Goal: Find specific page/section: Find specific page/section

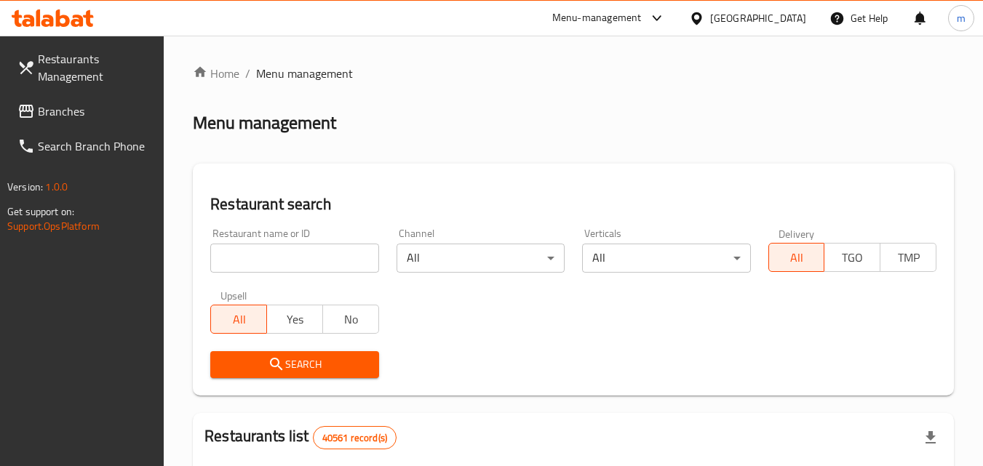
click at [742, 13] on div "[GEOGRAPHIC_DATA]" at bounding box center [758, 18] width 96 height 16
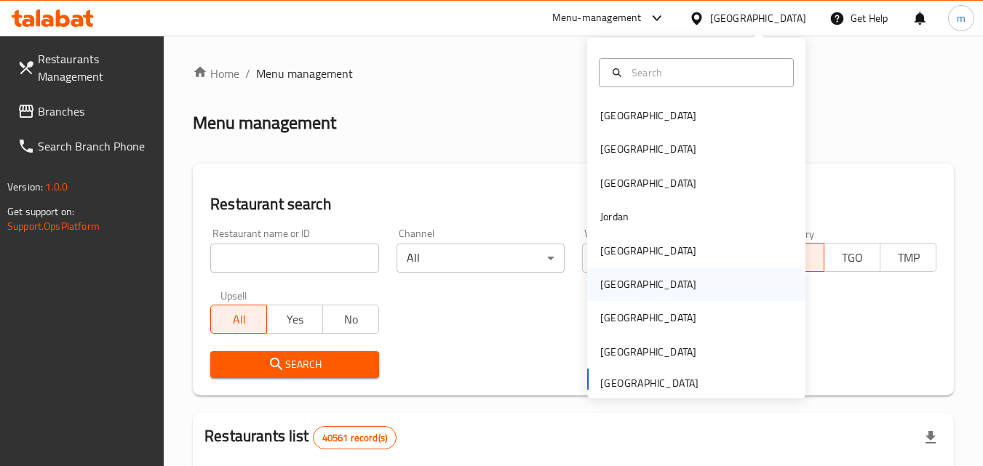
scroll to position [8, 0]
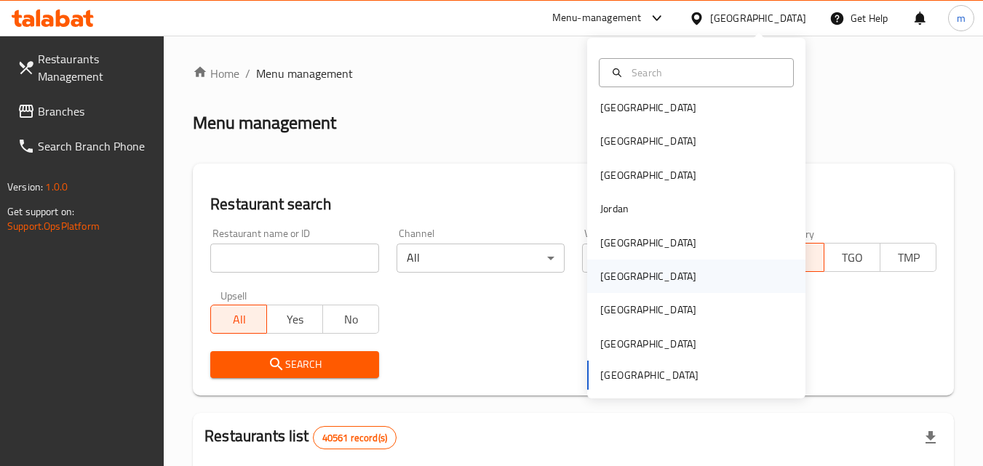
click at [600, 277] on div "Oman" at bounding box center [648, 276] width 96 height 16
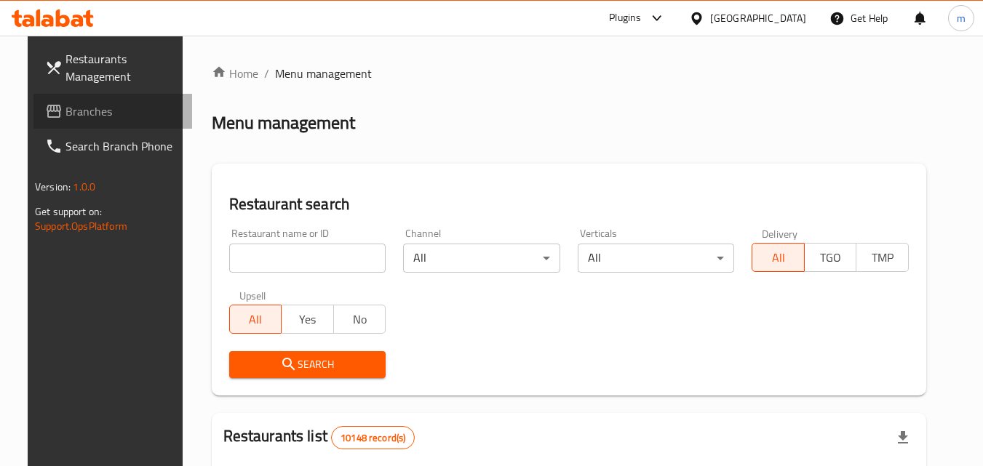
click at [65, 107] on span "Branches" at bounding box center [122, 111] width 115 height 17
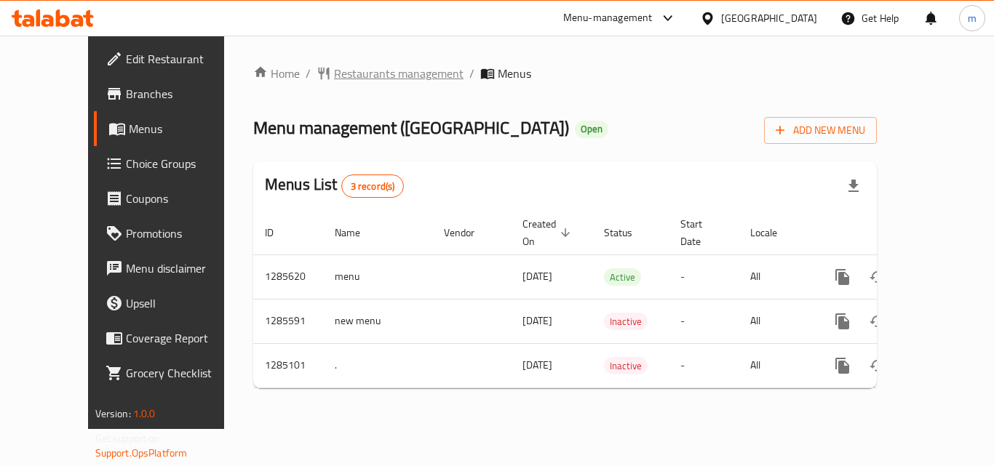
click at [361, 69] on span "Restaurants management" at bounding box center [399, 73] width 130 height 17
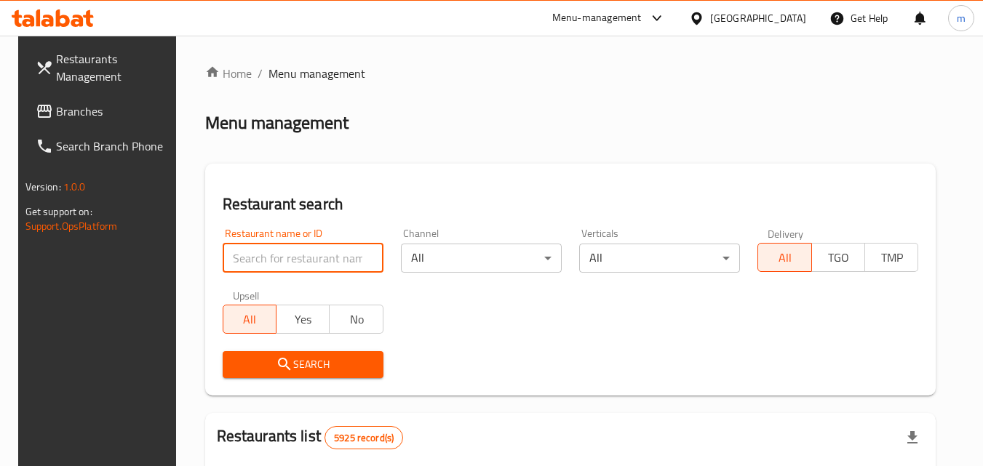
click at [293, 261] on input "search" at bounding box center [303, 258] width 161 height 29
paste input "695700"
type input "695700"
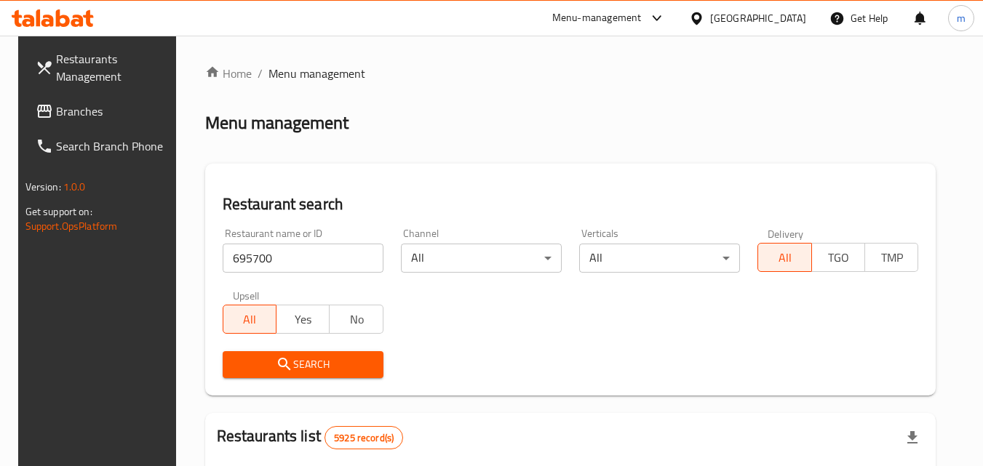
click at [324, 362] on span "Search" at bounding box center [303, 365] width 138 height 18
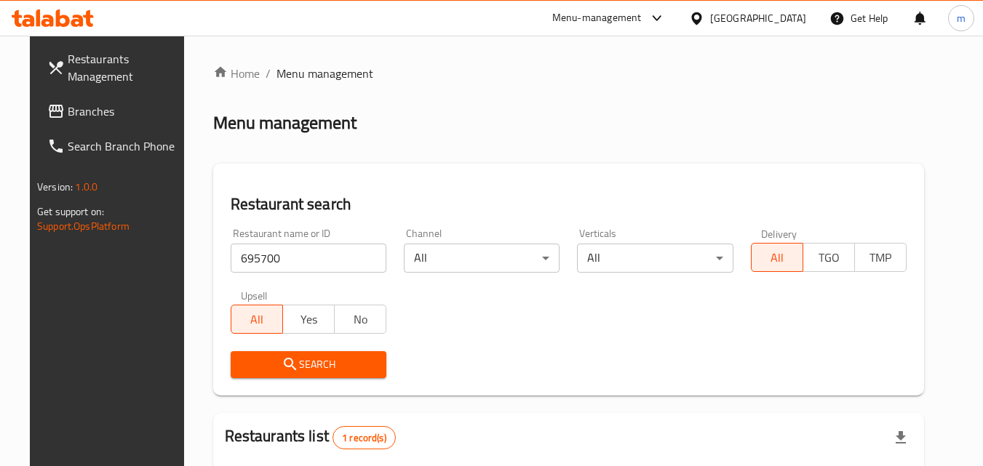
click at [781, 15] on div "Bahrain" at bounding box center [758, 18] width 96 height 16
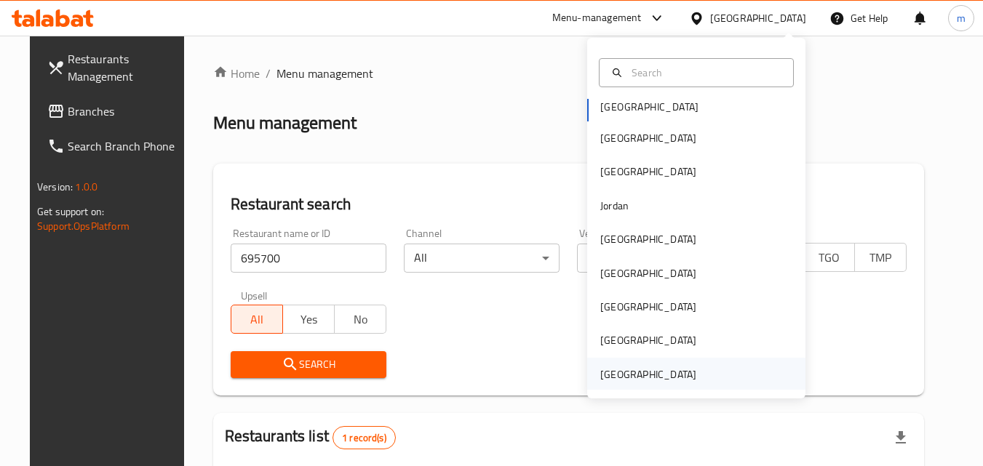
scroll to position [8, 0]
click at [628, 374] on div "[GEOGRAPHIC_DATA]" at bounding box center [648, 373] width 96 height 16
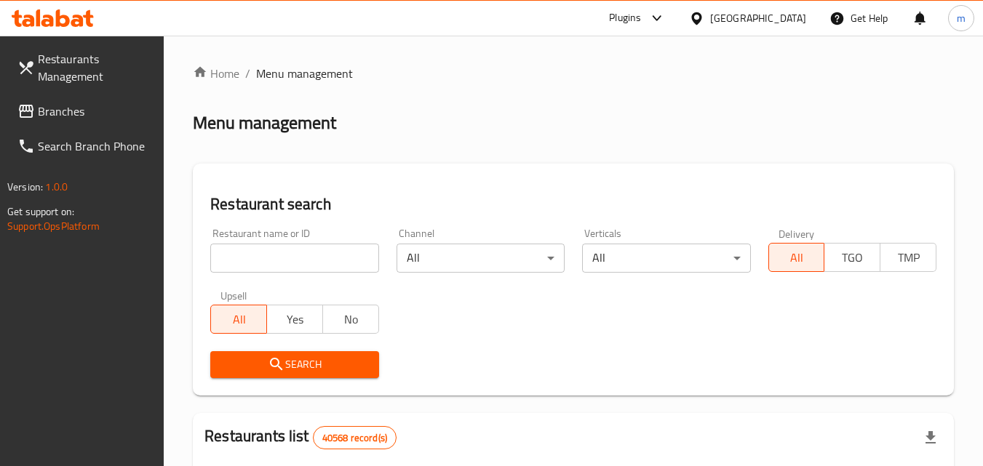
click at [69, 109] on span "Branches" at bounding box center [95, 111] width 115 height 17
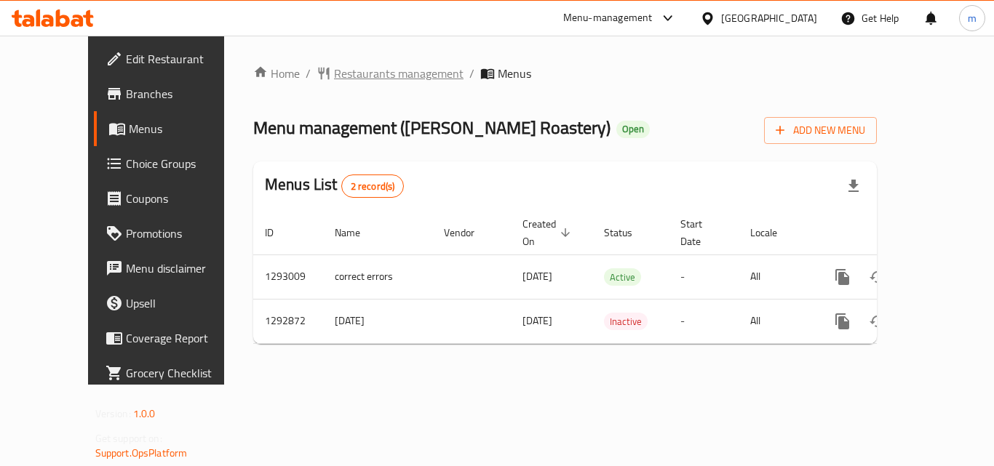
click at [337, 73] on span "Restaurants management" at bounding box center [399, 73] width 130 height 17
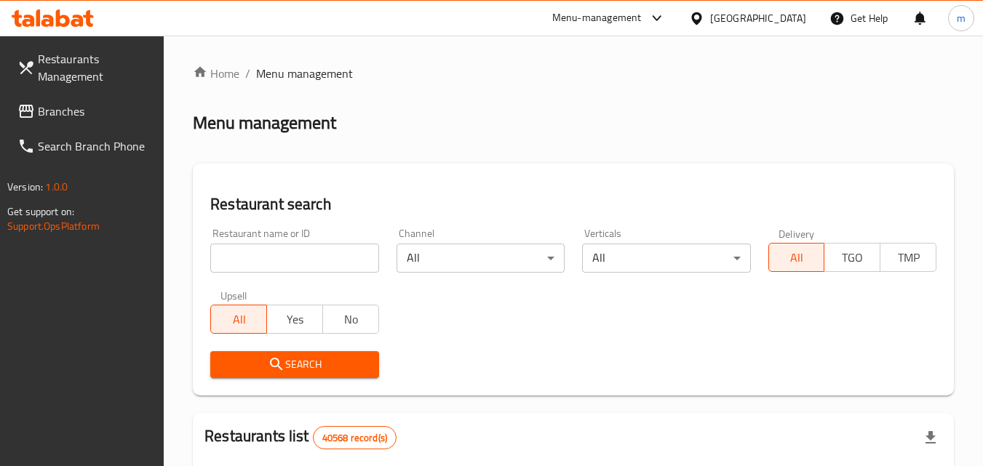
click at [260, 261] on input "search" at bounding box center [294, 258] width 168 height 29
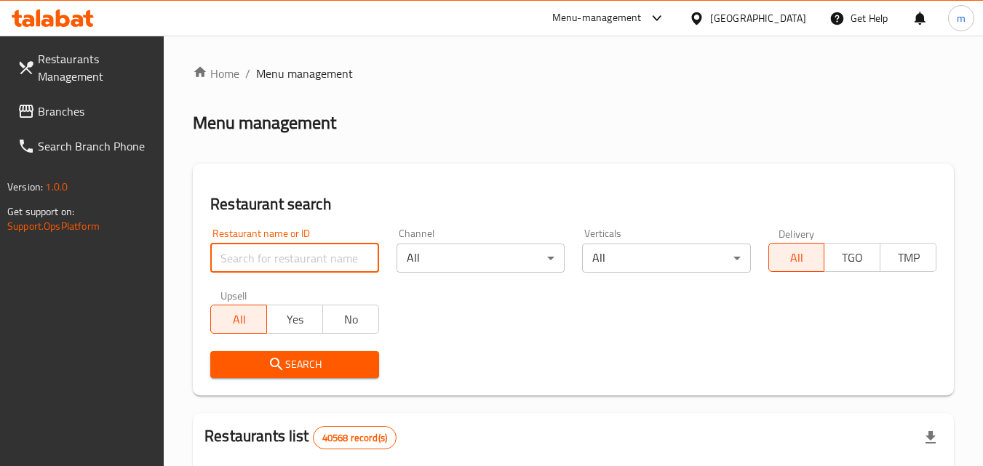
paste input "699221"
type input "699221"
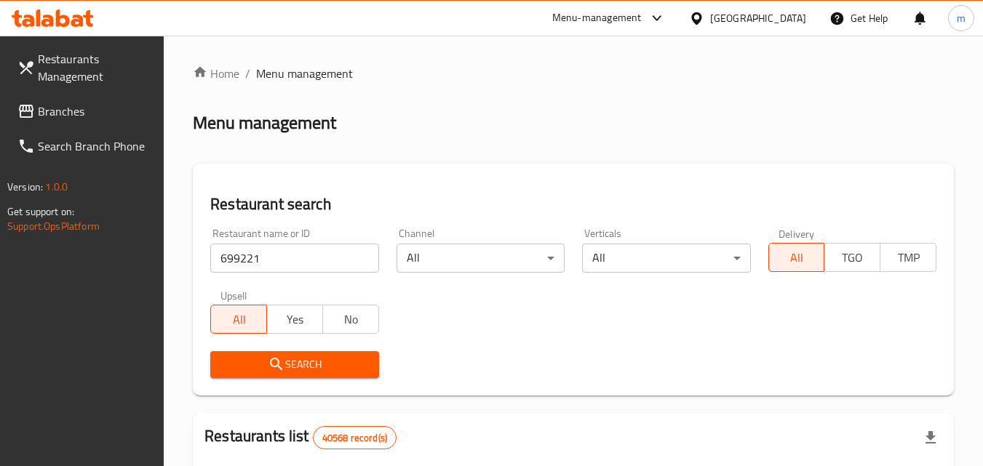
click at [357, 370] on span "Search" at bounding box center [294, 365] width 145 height 18
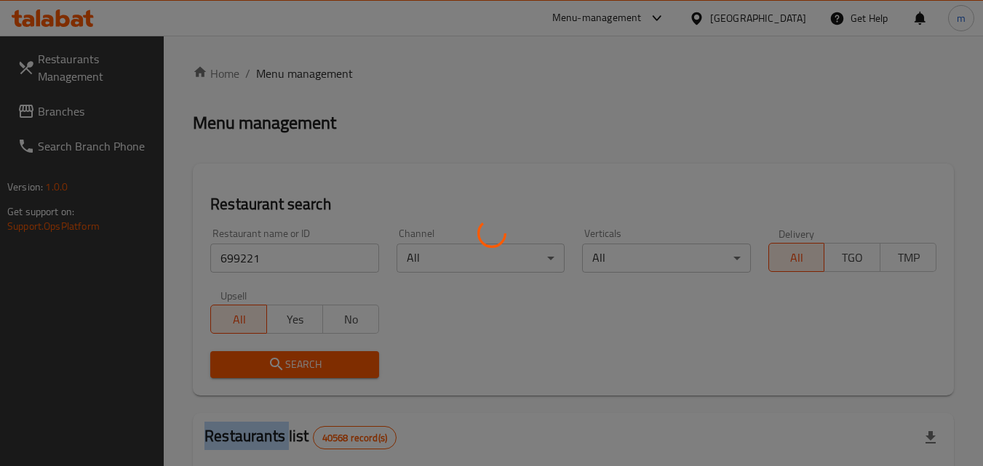
click at [357, 370] on div at bounding box center [491, 233] width 983 height 466
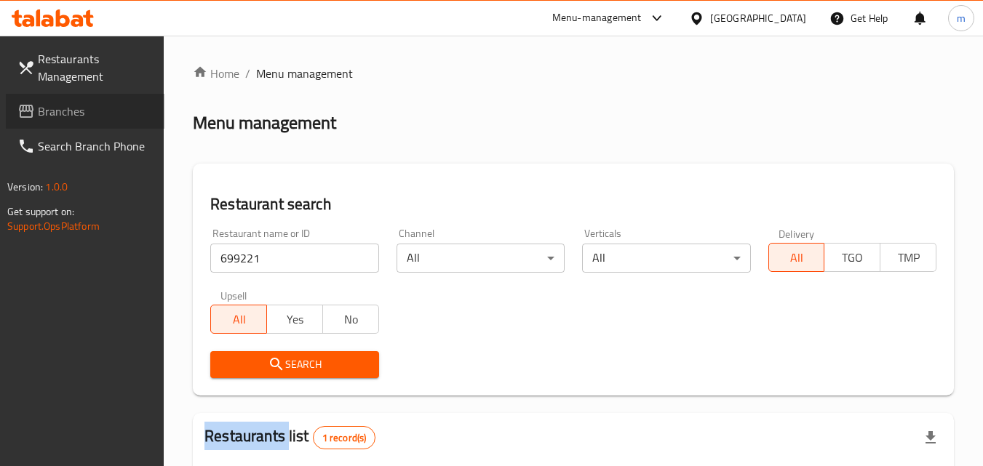
click at [40, 114] on span "Branches" at bounding box center [95, 111] width 115 height 17
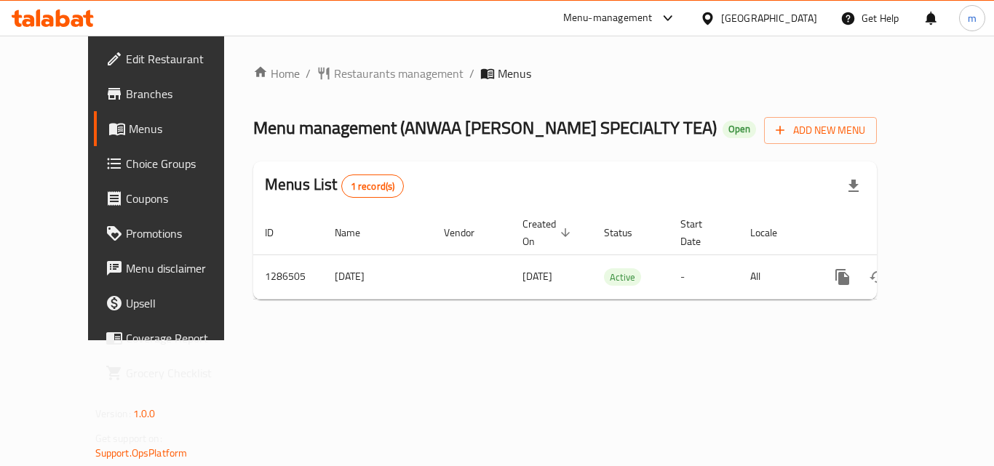
click at [369, 71] on span "Restaurants management" at bounding box center [399, 73] width 130 height 17
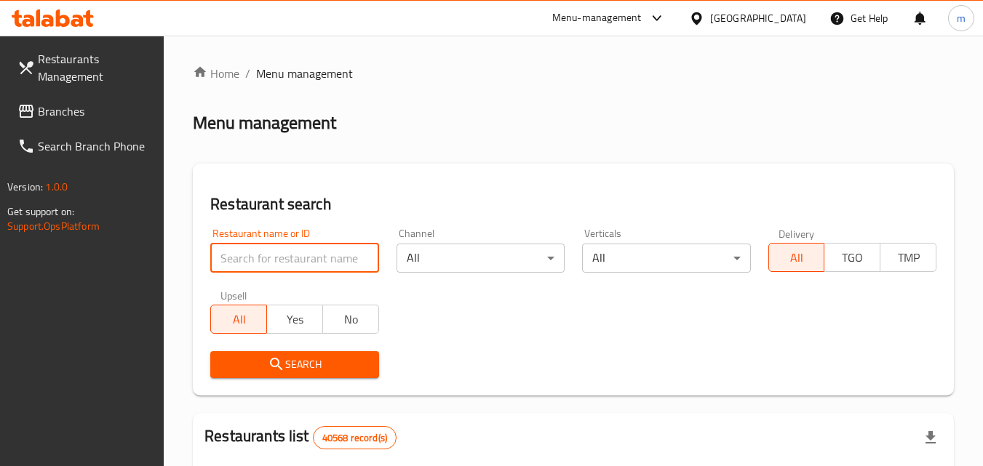
click at [254, 259] on input "search" at bounding box center [294, 258] width 168 height 29
paste input "696251"
type input "696251"
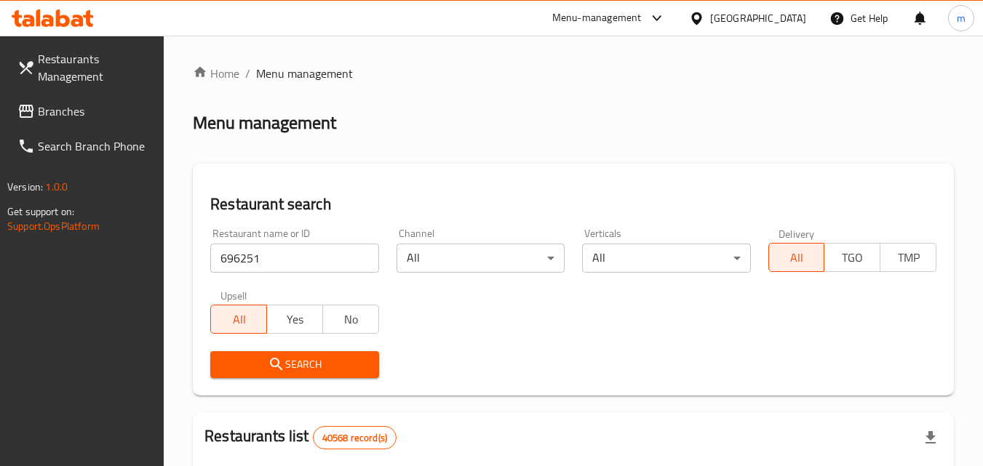
click at [326, 366] on span "Search" at bounding box center [294, 365] width 145 height 18
click at [769, 22] on div "[GEOGRAPHIC_DATA]" at bounding box center [758, 18] width 96 height 16
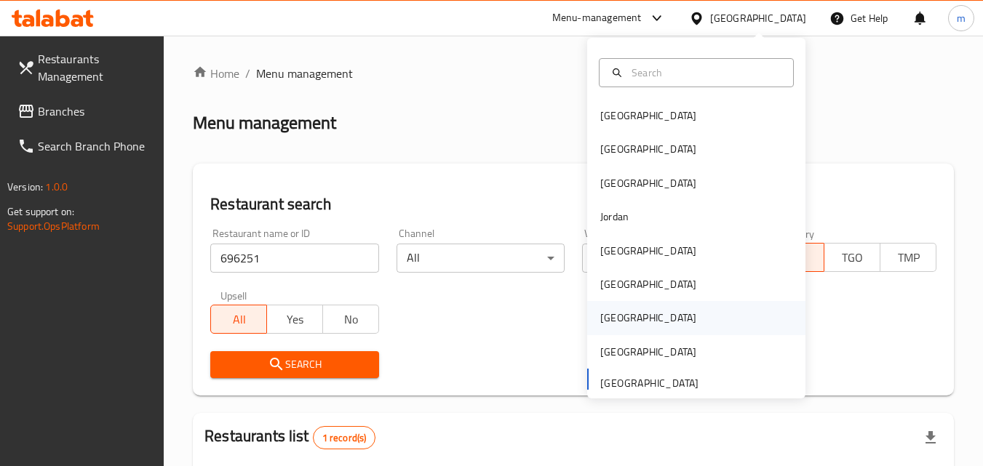
click at [610, 316] on div "Qatar" at bounding box center [648, 318] width 96 height 16
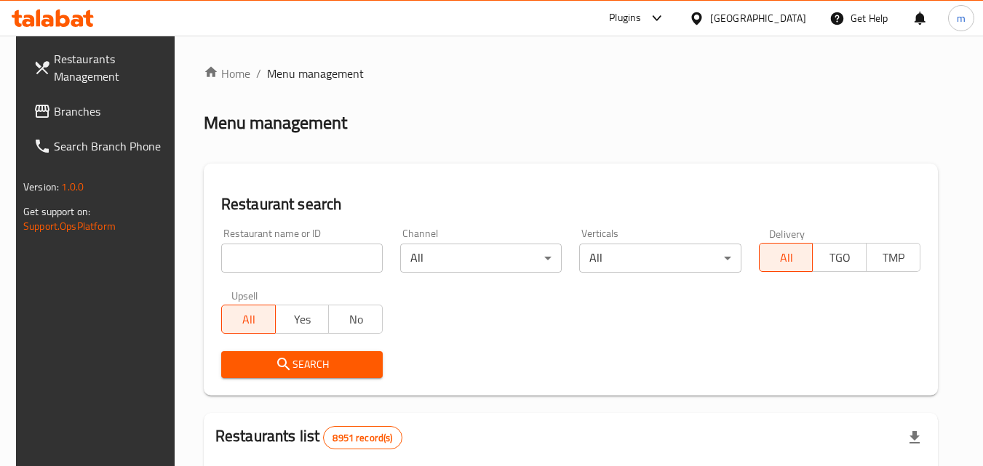
click at [33, 119] on icon at bounding box center [41, 111] width 17 height 17
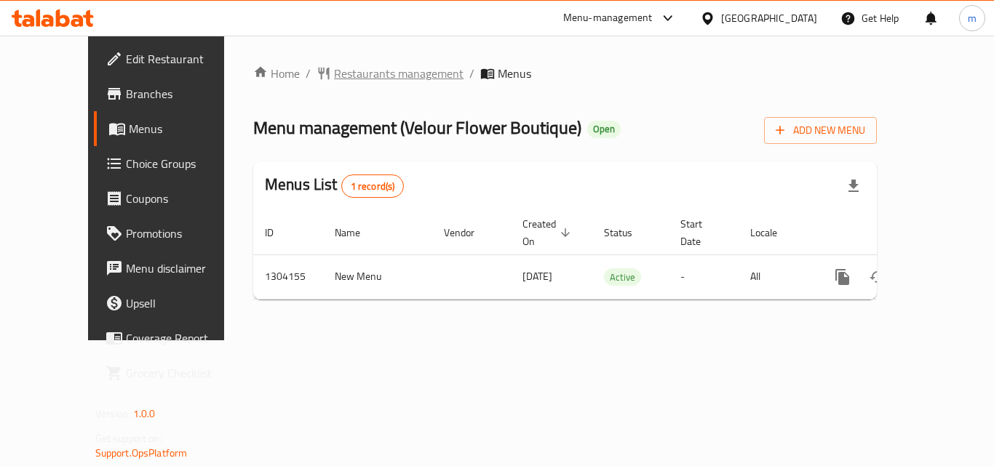
click at [358, 71] on span "Restaurants management" at bounding box center [399, 73] width 130 height 17
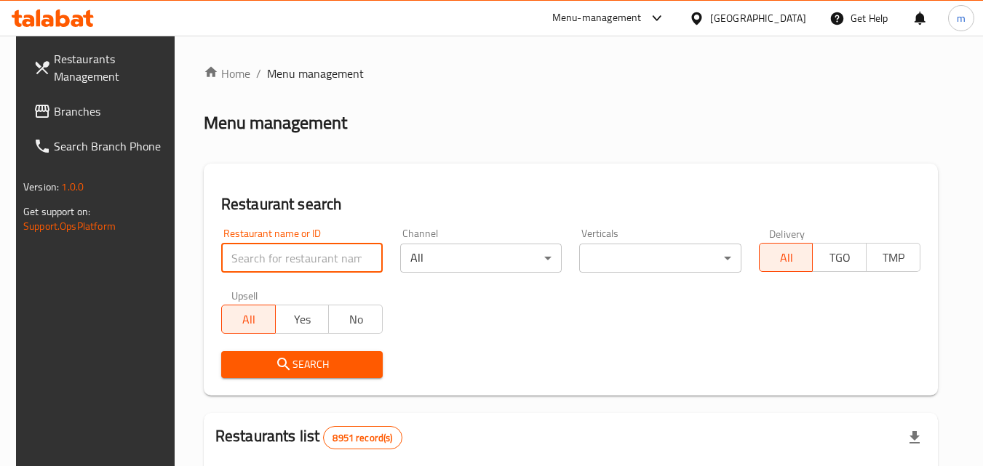
click at [280, 250] on input "search" at bounding box center [302, 258] width 162 height 29
paste input "703085"
type input "703085"
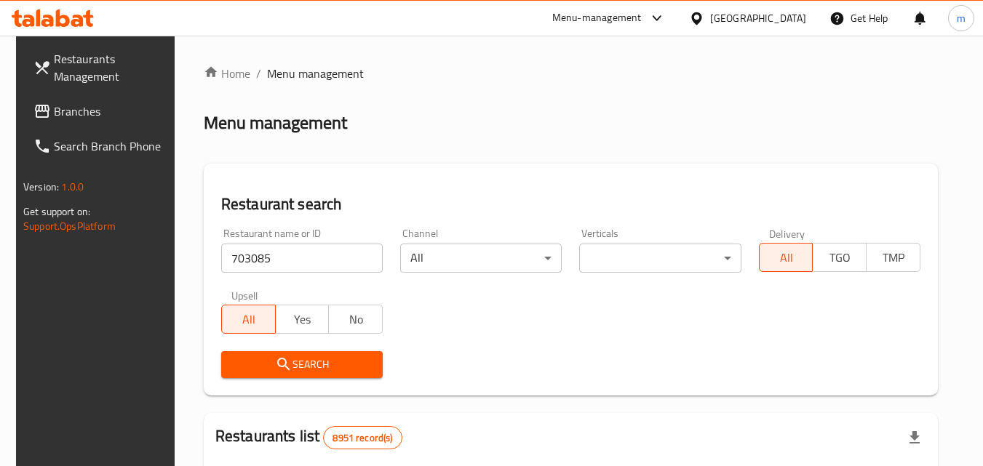
click at [319, 364] on span "Search" at bounding box center [302, 365] width 138 height 18
click at [111, 120] on link "Branches" at bounding box center [102, 111] width 159 height 35
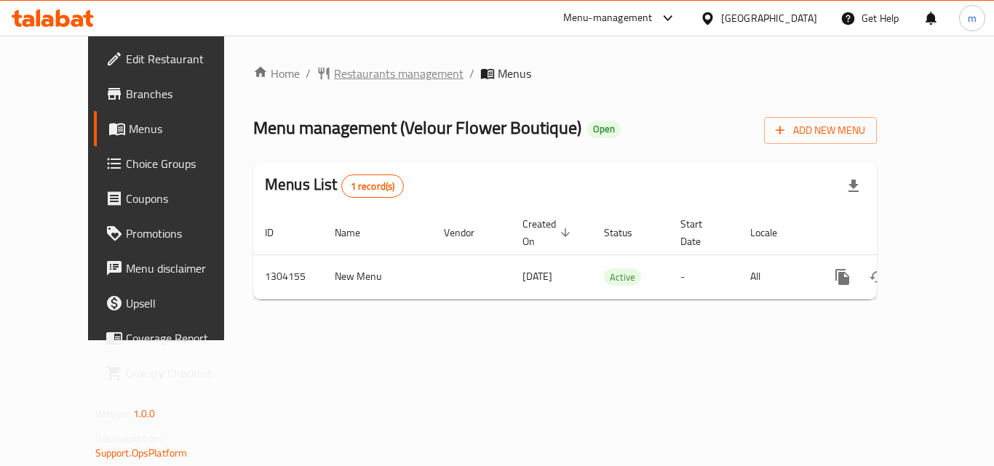
click at [334, 71] on span "Restaurants management" at bounding box center [399, 73] width 130 height 17
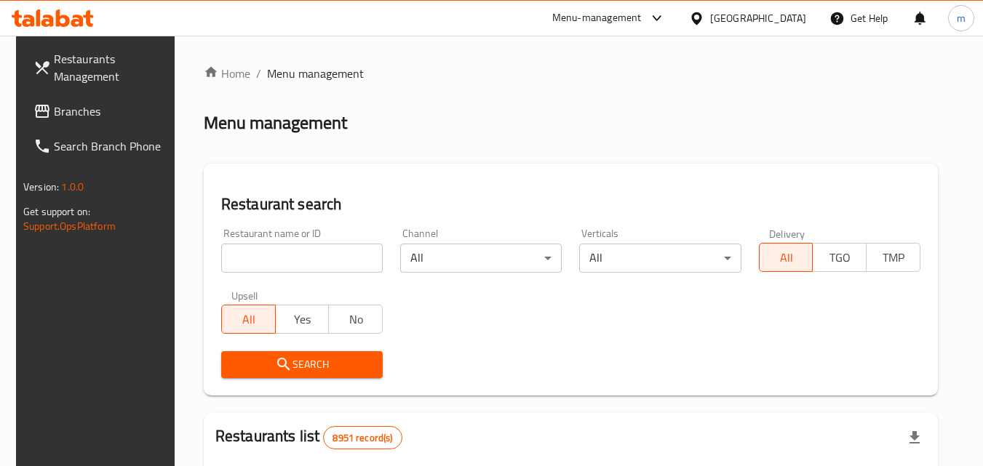
click at [302, 250] on input "search" at bounding box center [302, 258] width 162 height 29
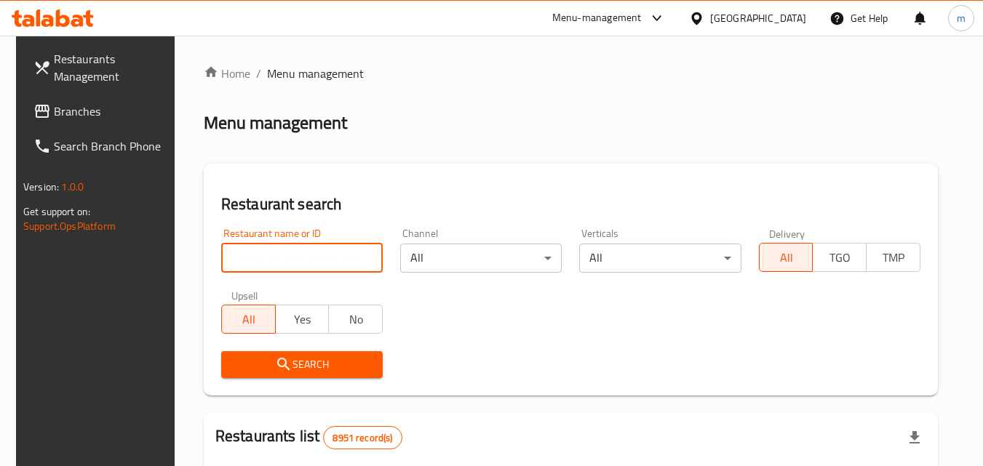
paste input "703085"
type input "703085"
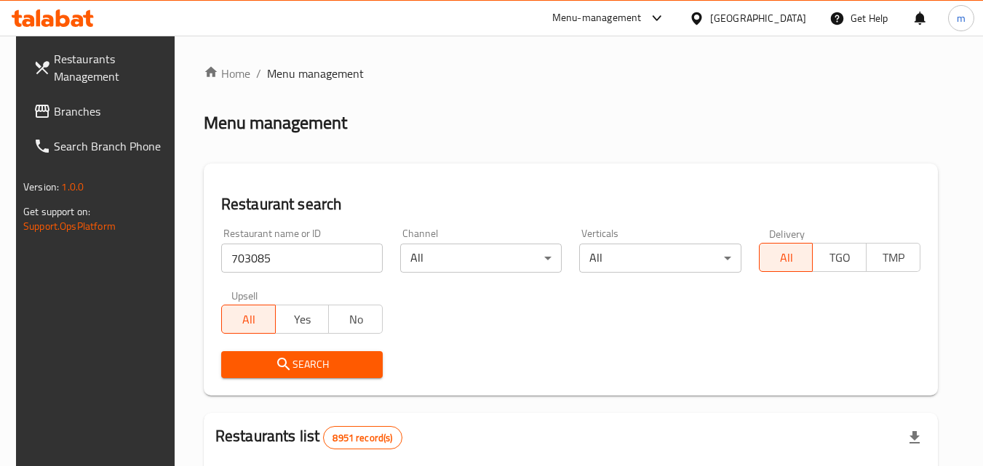
click at [334, 357] on span "Search" at bounding box center [302, 365] width 138 height 18
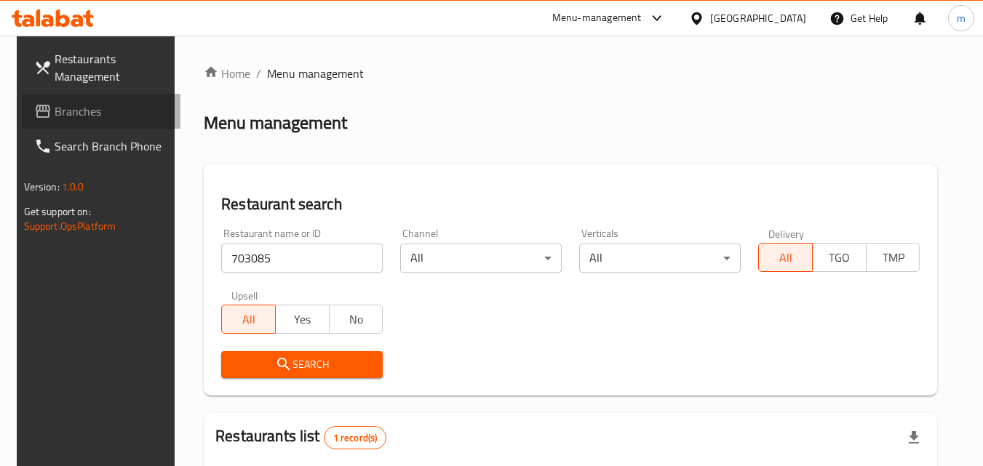
click at [55, 107] on span "Branches" at bounding box center [112, 111] width 115 height 17
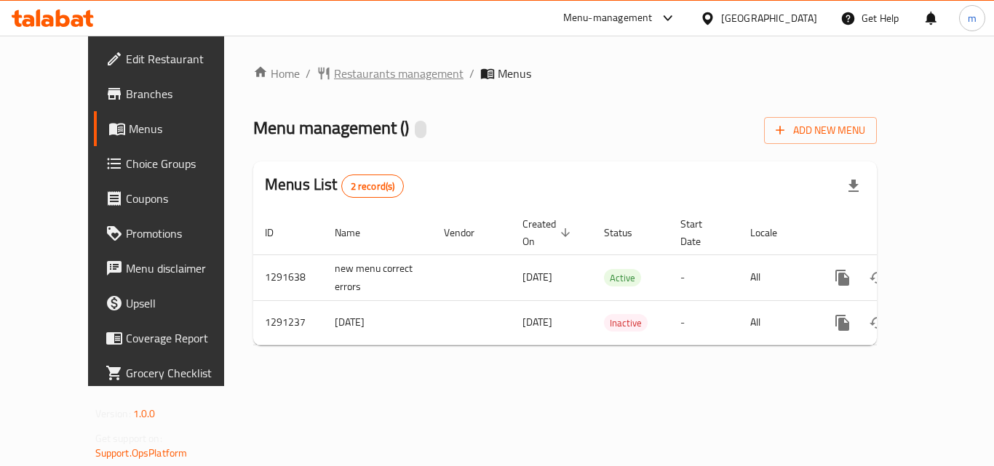
click at [350, 76] on span "Restaurants management" at bounding box center [399, 73] width 130 height 17
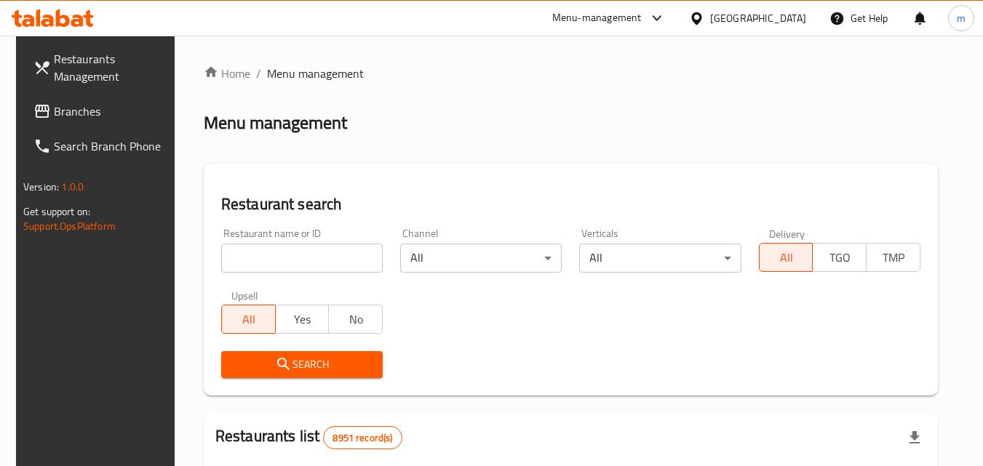
click at [270, 250] on input "search" at bounding box center [302, 258] width 162 height 29
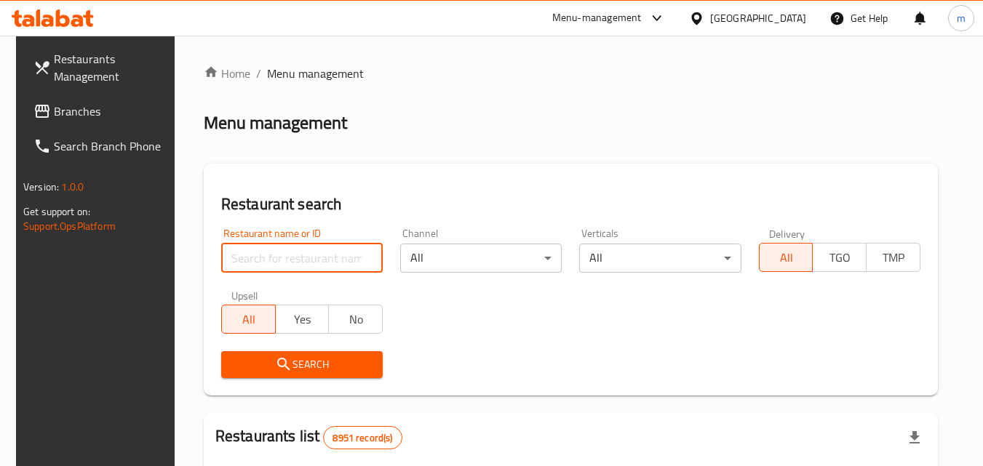
paste input "698502"
type input "698502"
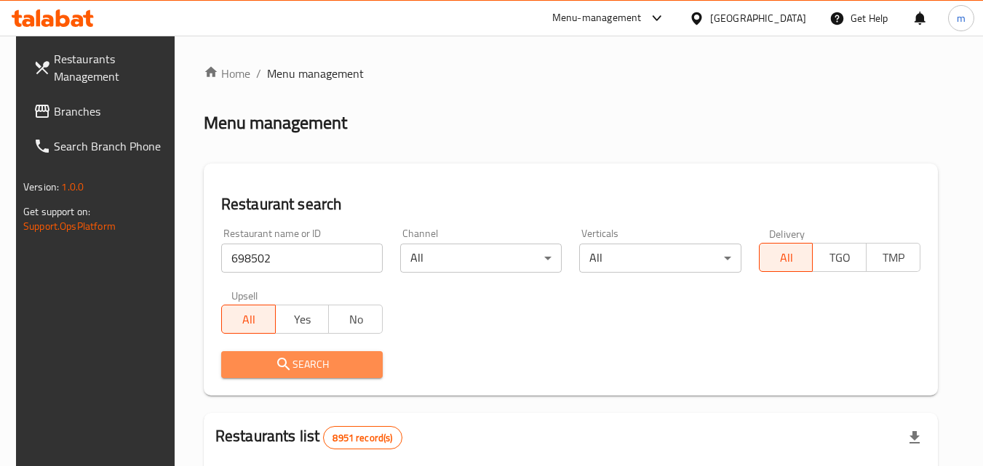
click at [363, 365] on span "Search" at bounding box center [302, 365] width 138 height 18
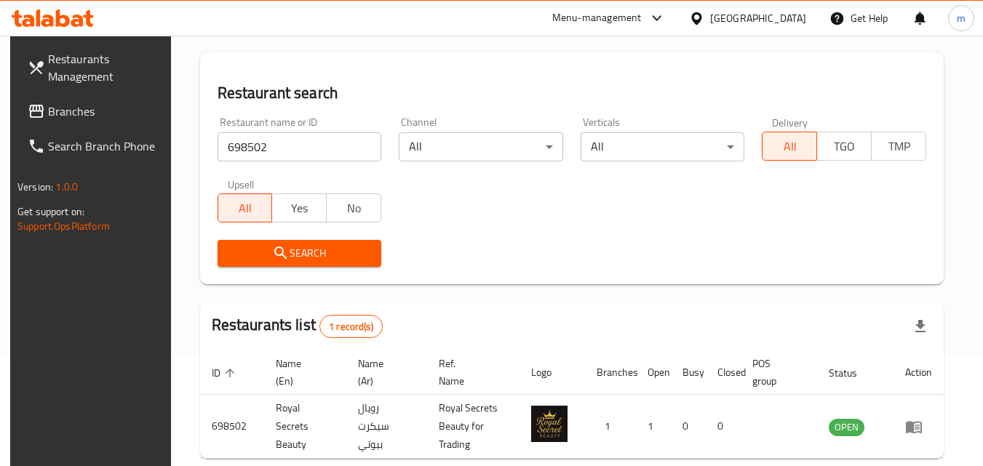
scroll to position [37, 0]
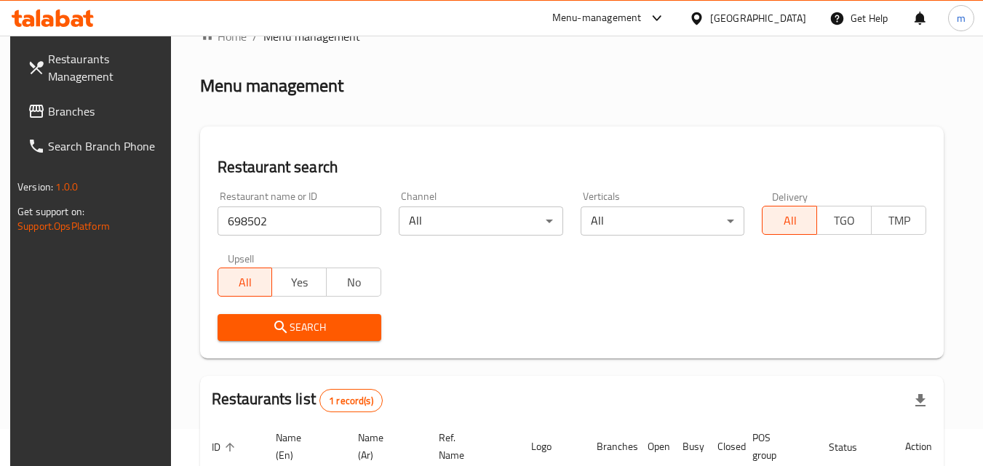
click at [701, 13] on icon at bounding box center [696, 18] width 10 height 12
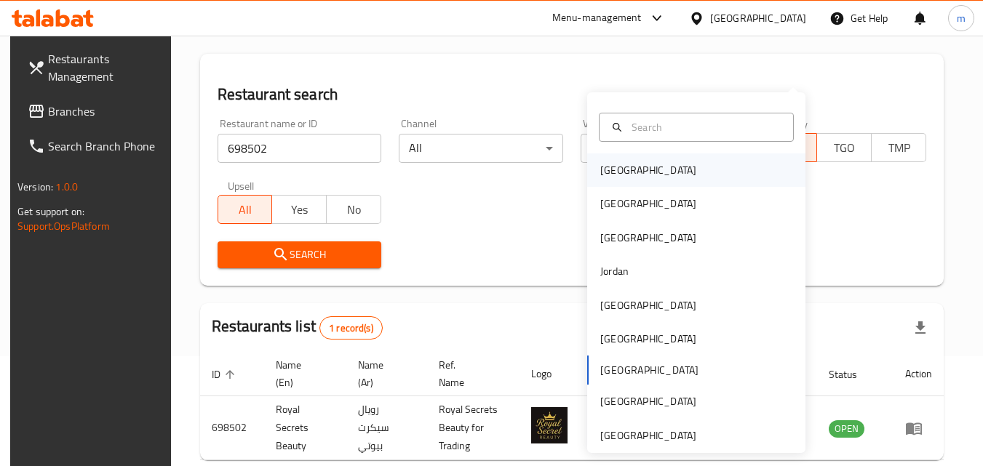
scroll to position [183, 0]
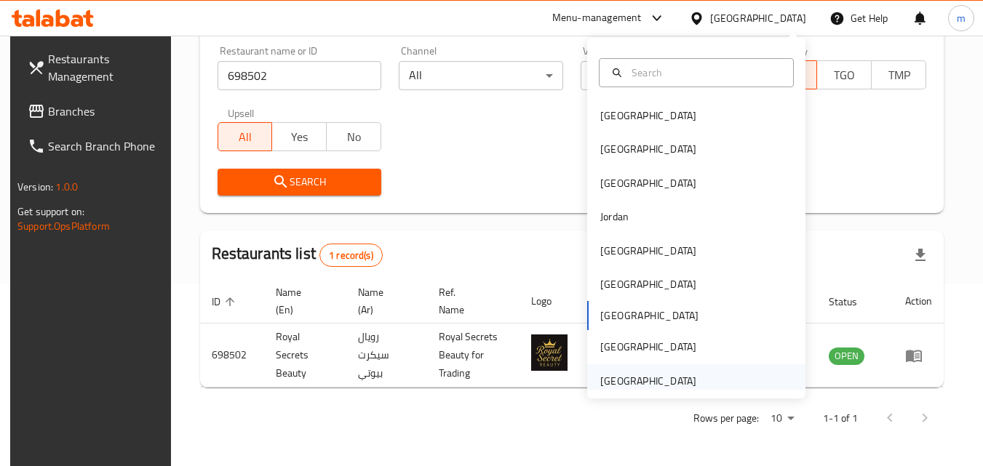
click at [643, 374] on div "[GEOGRAPHIC_DATA]" at bounding box center [648, 381] width 96 height 16
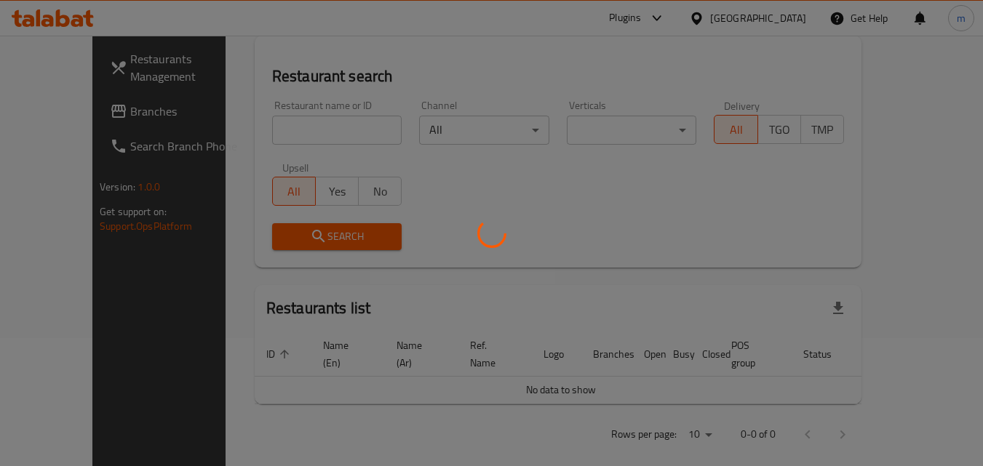
scroll to position [183, 0]
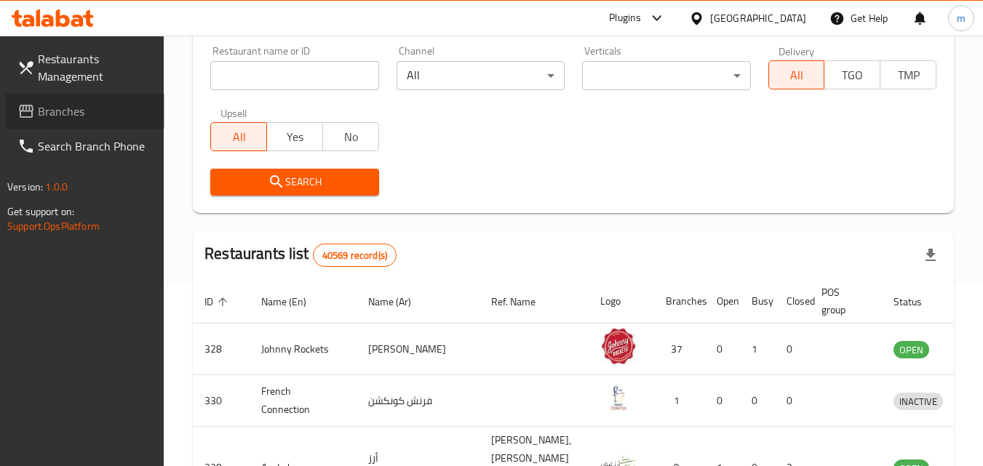
click at [39, 112] on span "Branches" at bounding box center [95, 111] width 115 height 17
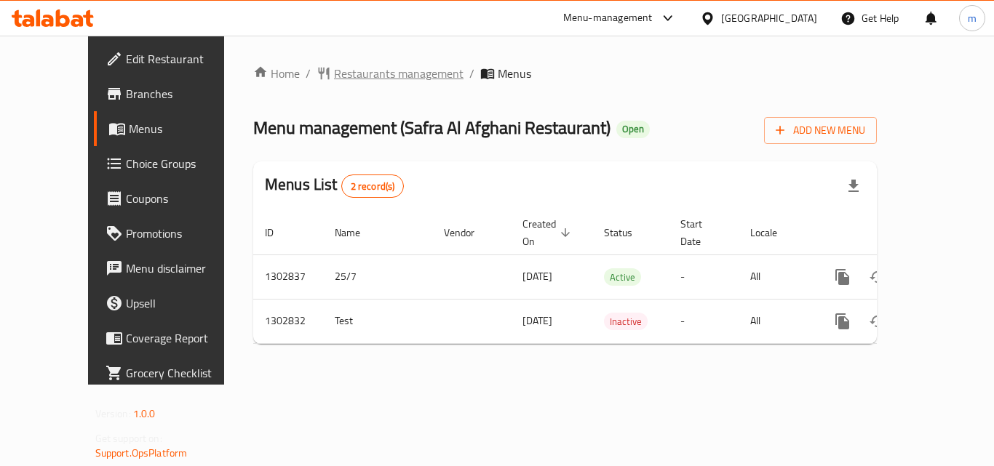
click at [334, 72] on span "Restaurants management" at bounding box center [399, 73] width 130 height 17
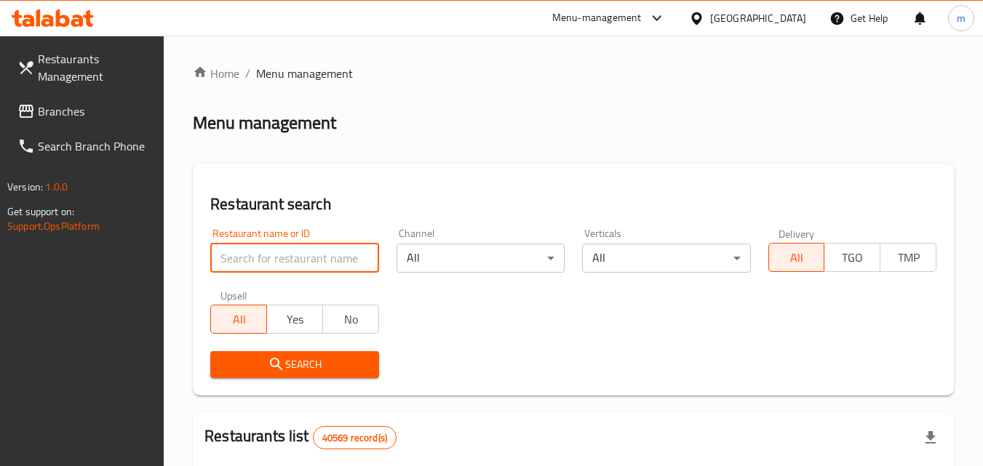
click at [300, 257] on input "search" at bounding box center [294, 258] width 168 height 29
paste input "702564"
type input "702564"
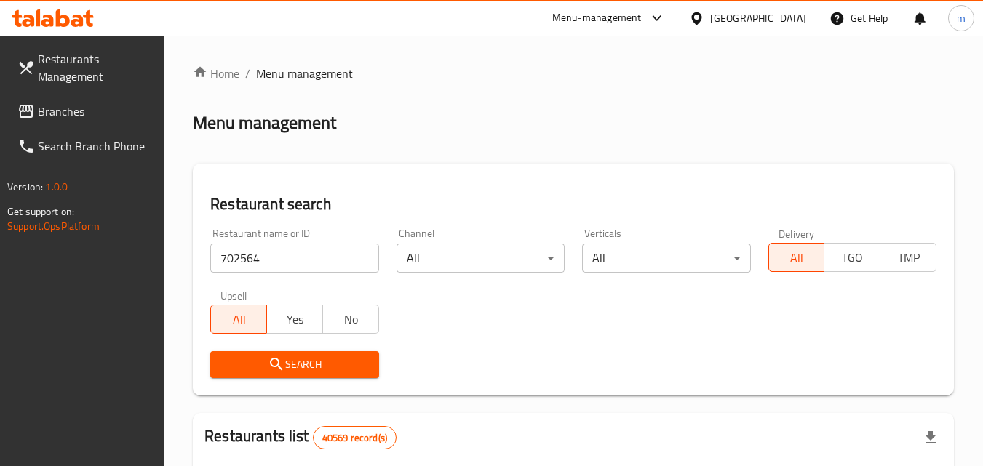
click at [325, 359] on span "Search" at bounding box center [294, 365] width 145 height 18
click at [771, 21] on div "[GEOGRAPHIC_DATA]" at bounding box center [758, 18] width 96 height 16
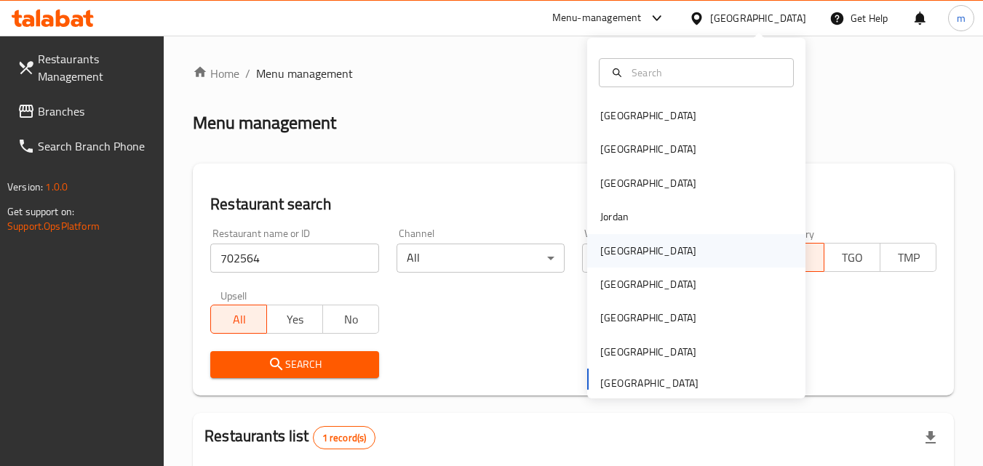
click at [608, 248] on div "[GEOGRAPHIC_DATA]" at bounding box center [648, 251] width 96 height 16
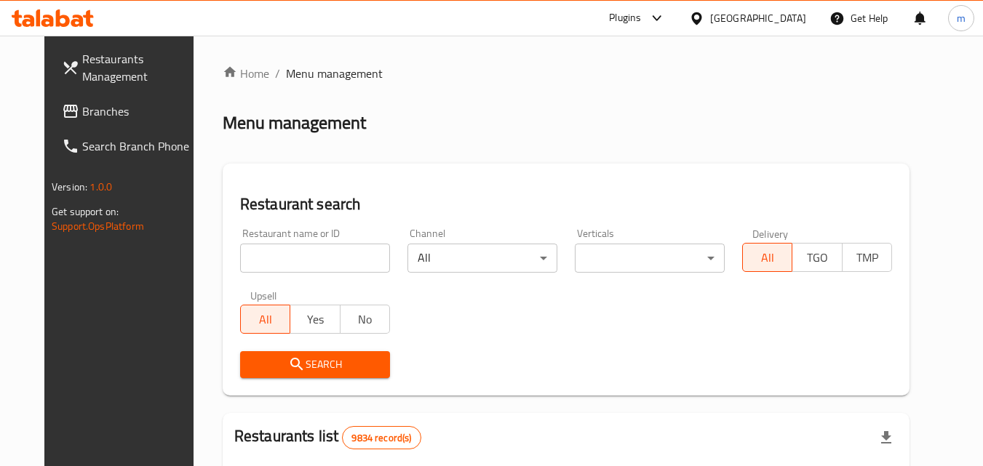
click at [82, 103] on span "Branches" at bounding box center [139, 111] width 115 height 17
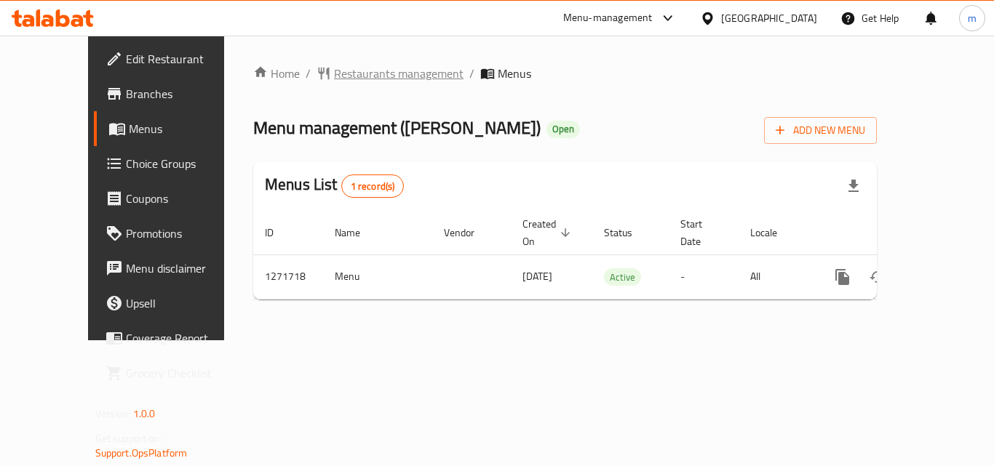
click at [351, 65] on span "Restaurants management" at bounding box center [399, 73] width 130 height 17
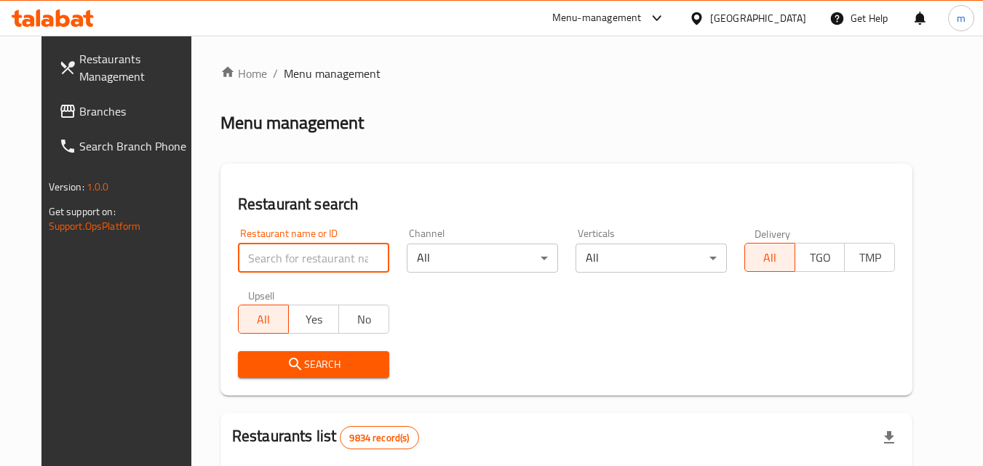
click at [288, 251] on input "search" at bounding box center [313, 258] width 151 height 29
paste input "689876"
type input "689876"
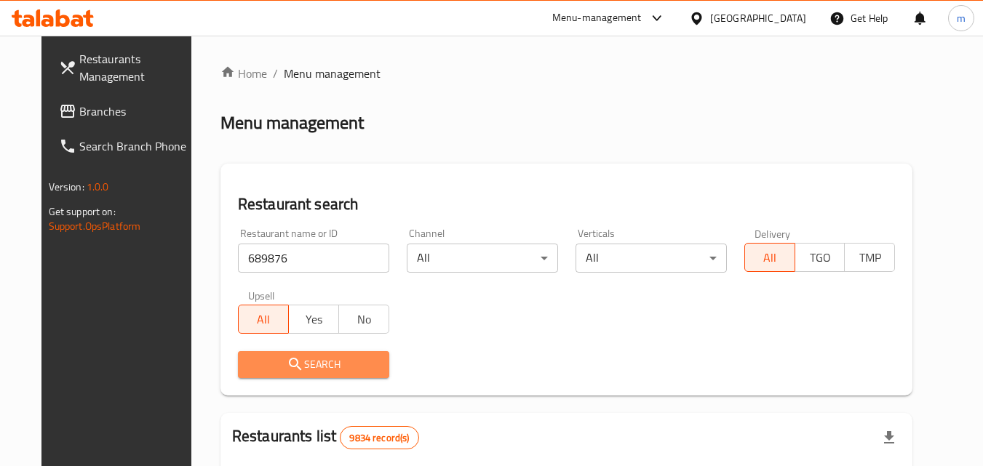
click at [323, 362] on span "Search" at bounding box center [314, 365] width 128 height 18
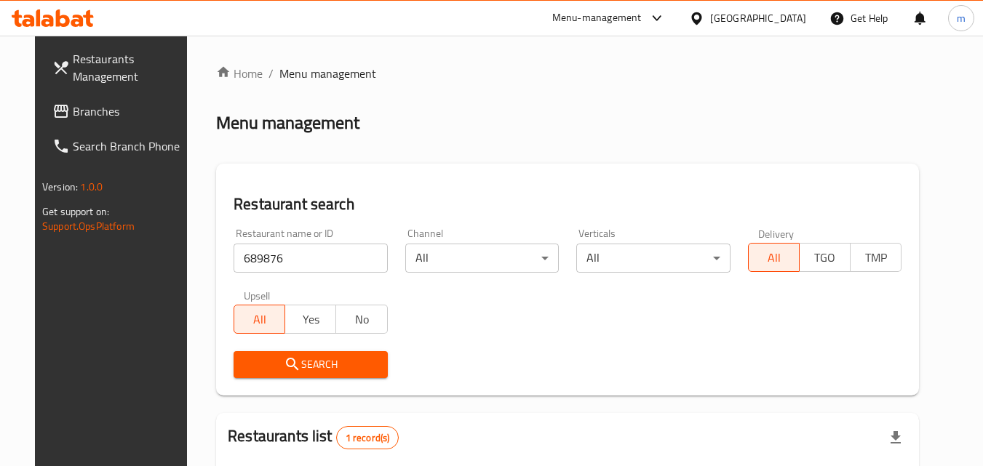
click at [805, 22] on div "[GEOGRAPHIC_DATA]" at bounding box center [758, 18] width 96 height 16
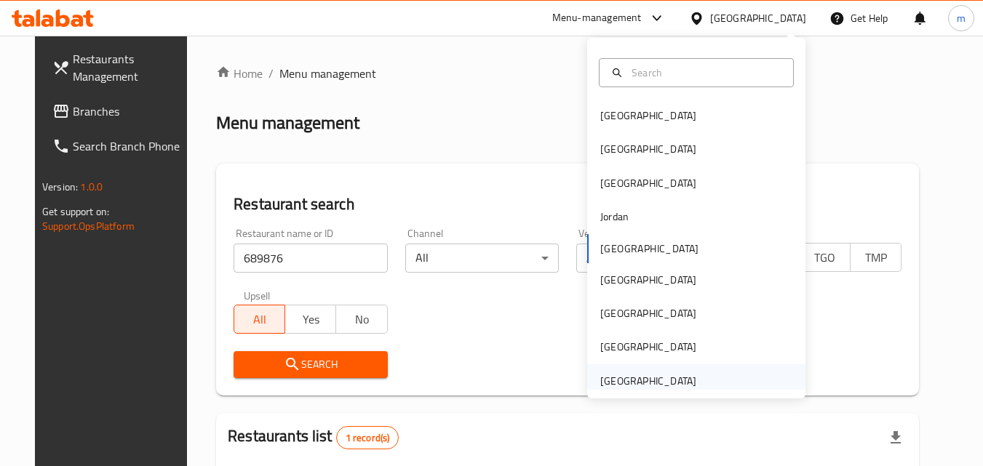
click at [621, 389] on div "[GEOGRAPHIC_DATA]" at bounding box center [648, 381] width 96 height 16
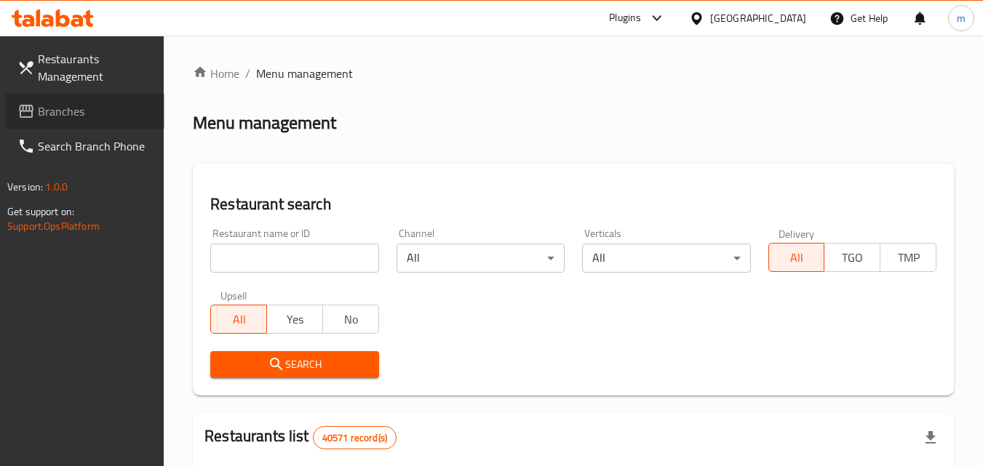
click at [75, 116] on span "Branches" at bounding box center [95, 111] width 115 height 17
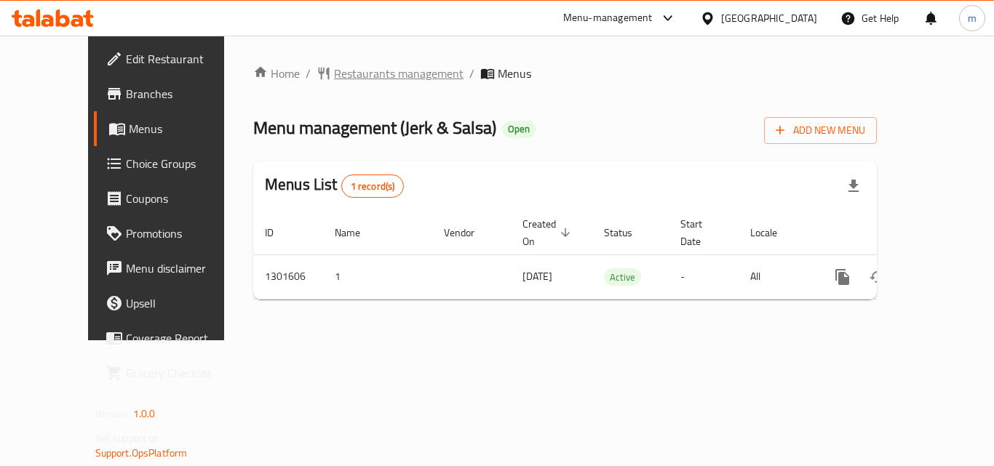
click at [337, 72] on span "Restaurants management" at bounding box center [399, 73] width 130 height 17
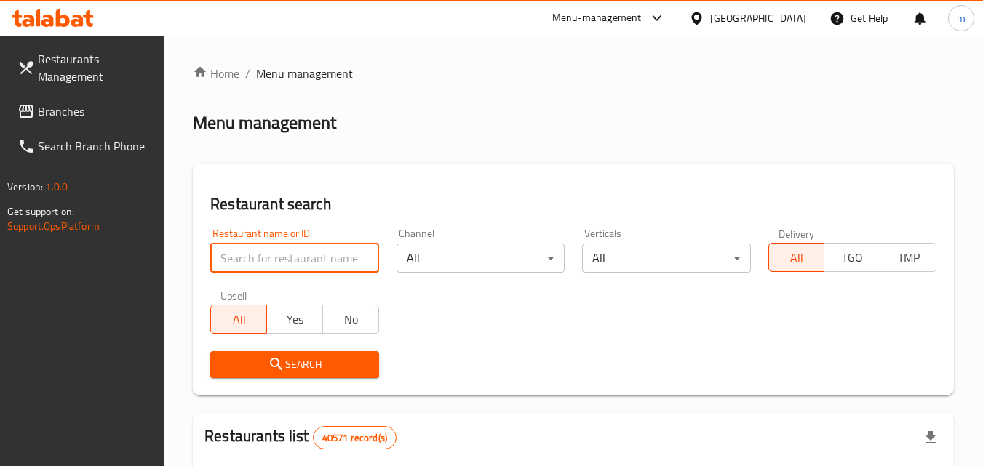
click at [302, 250] on input "search" at bounding box center [294, 258] width 168 height 29
paste input "701969"
type input "701969"
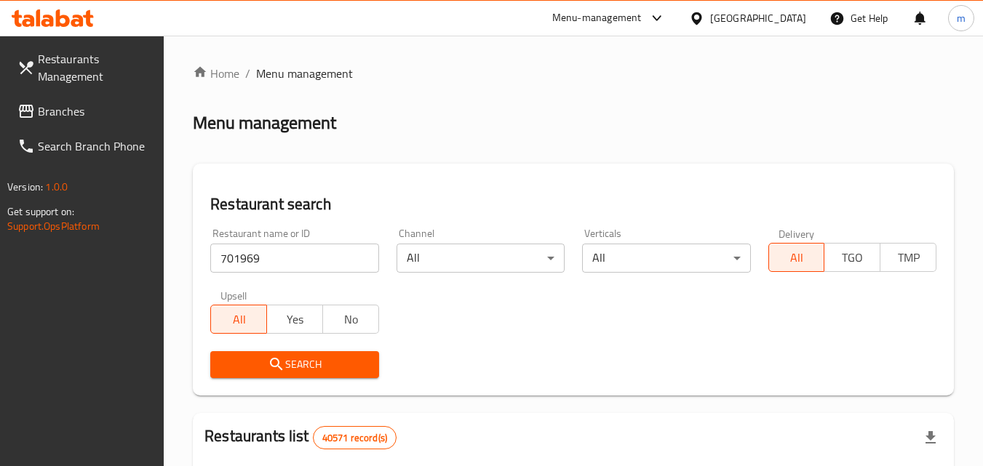
click at [335, 362] on span "Search" at bounding box center [294, 365] width 145 height 18
